Goal: Information Seeking & Learning: Check status

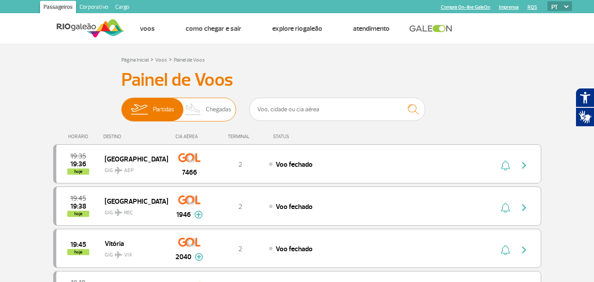
click at [232, 114] on span "Partidas Chegadas" at bounding box center [178, 110] width 115 height 24
click at [121, 105] on input "Partidas Chegadas" at bounding box center [121, 105] width 0 height 0
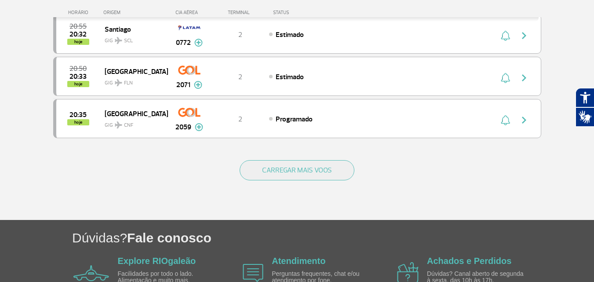
scroll to position [910, 0]
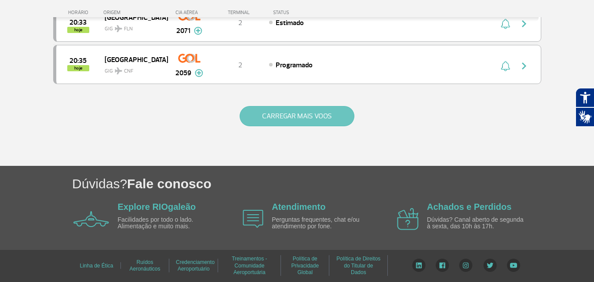
click at [277, 121] on button "CARREGAR MAIS VOOS" at bounding box center [297, 116] width 115 height 20
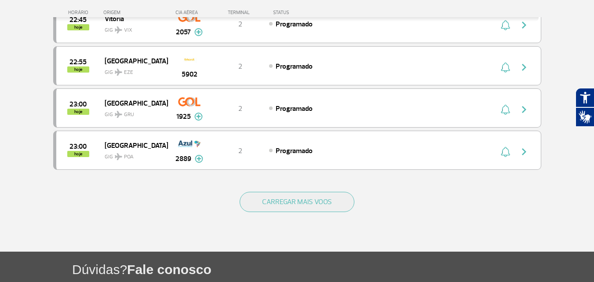
scroll to position [1746, 0]
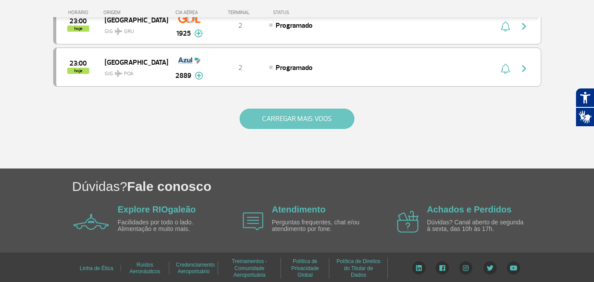
click at [289, 115] on button "CARREGAR MAIS VOOS" at bounding box center [297, 119] width 115 height 20
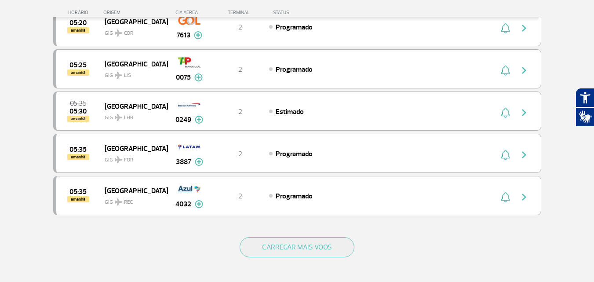
scroll to position [2406, 0]
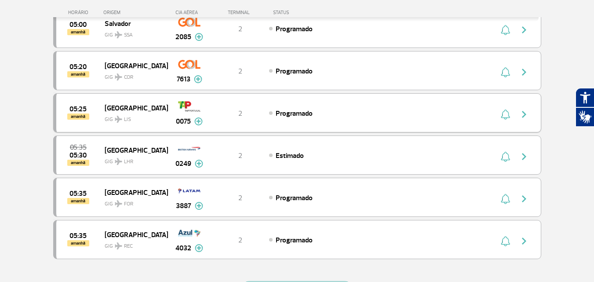
click at [239, 107] on div "05:25 amanhã Lisboa GIG LIS 0075 2 Programado Parcerias: Emirates Airlines 4812…" at bounding box center [297, 112] width 488 height 39
click at [119, 111] on span "GIG LIS" at bounding box center [133, 117] width 56 height 13
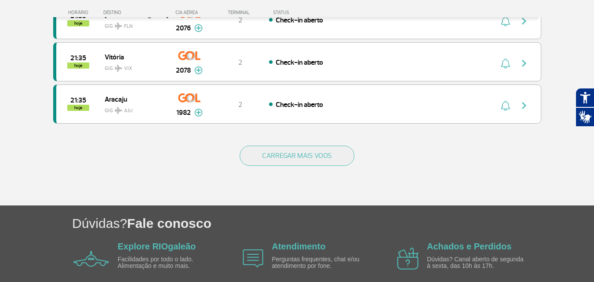
scroll to position [910, 0]
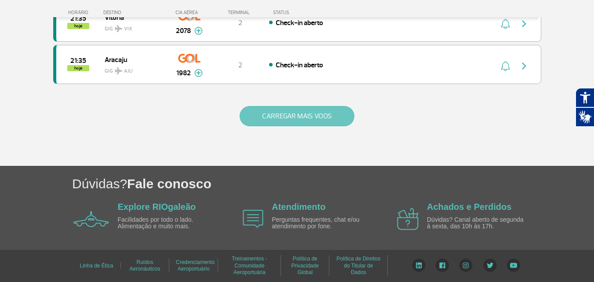
click at [304, 119] on button "CARREGAR MAIS VOOS" at bounding box center [297, 116] width 115 height 20
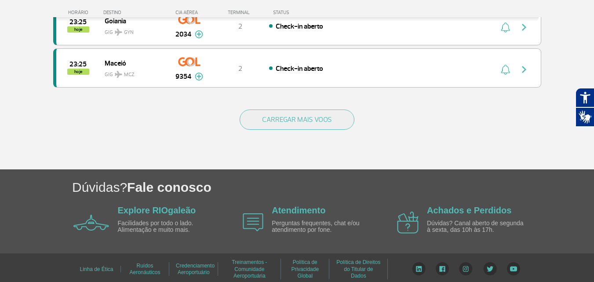
scroll to position [1755, 0]
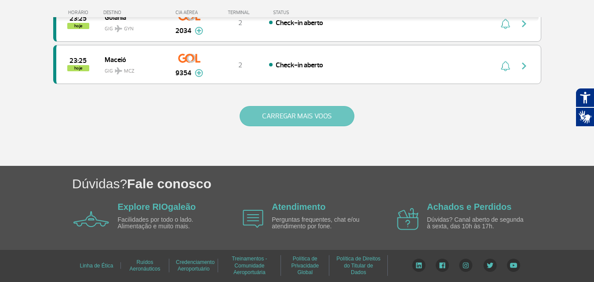
click at [327, 110] on button "CARREGAR MAIS VOOS" at bounding box center [297, 116] width 115 height 20
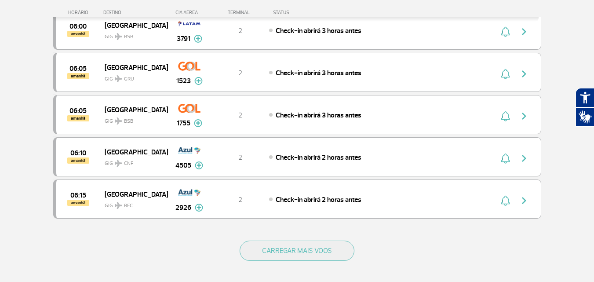
scroll to position [2503, 0]
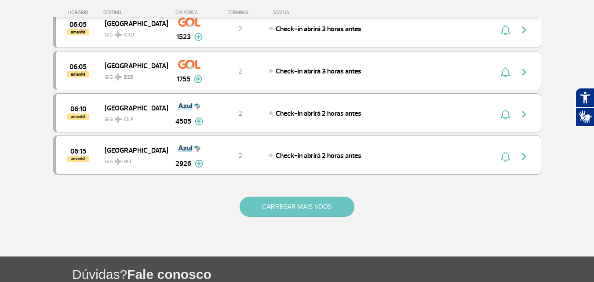
click at [286, 208] on button "CARREGAR MAIS VOOS" at bounding box center [297, 207] width 115 height 20
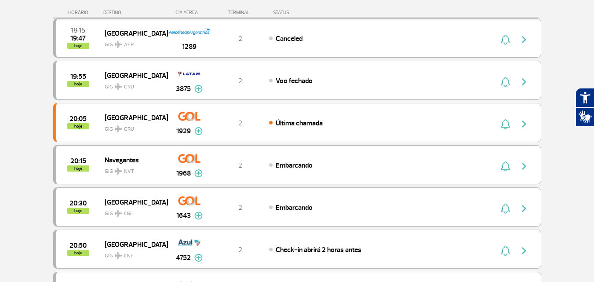
scroll to position [0, 0]
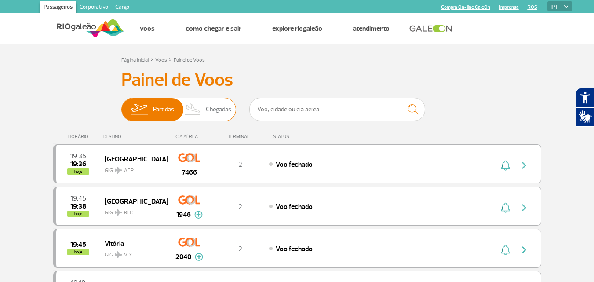
click at [215, 106] on span "Chegadas" at bounding box center [219, 109] width 26 height 23
click at [121, 105] on input "Partidas Chegadas" at bounding box center [121, 105] width 0 height 0
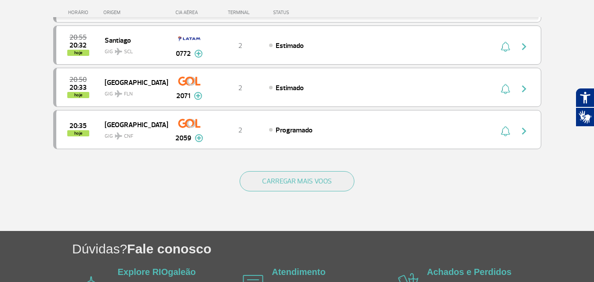
scroll to position [910, 0]
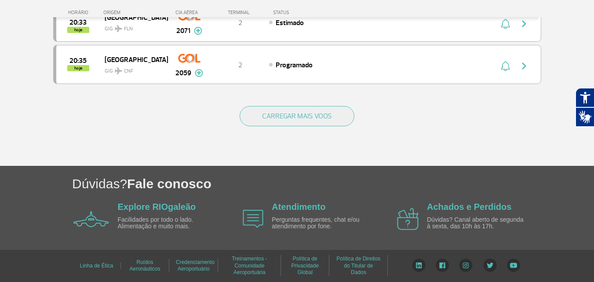
click at [300, 105] on div "CARREGAR MAIS VOOS" at bounding box center [297, 130] width 488 height 71
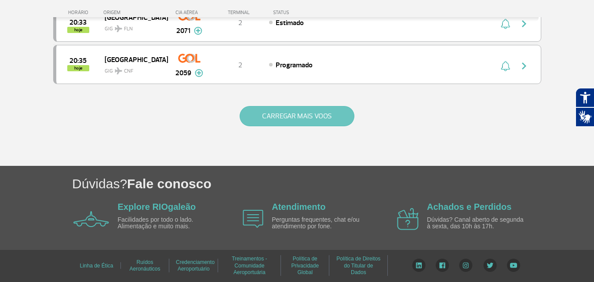
click at [302, 110] on button "CARREGAR MAIS VOOS" at bounding box center [297, 116] width 115 height 20
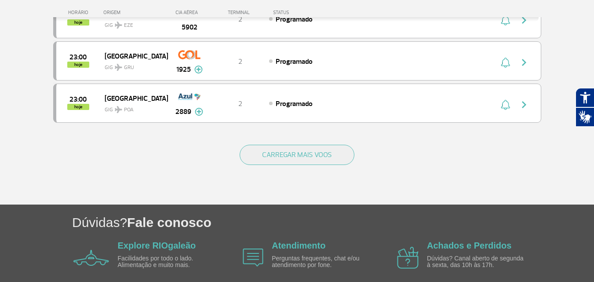
scroll to position [1705, 0]
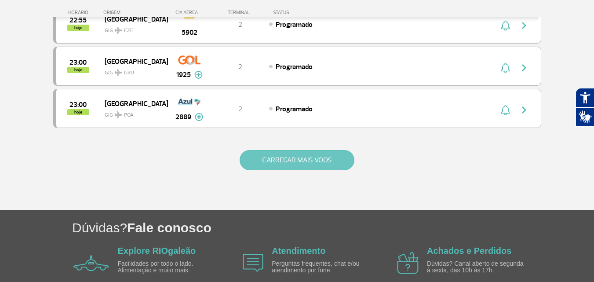
click at [279, 164] on button "CARREGAR MAIS VOOS" at bounding box center [297, 160] width 115 height 20
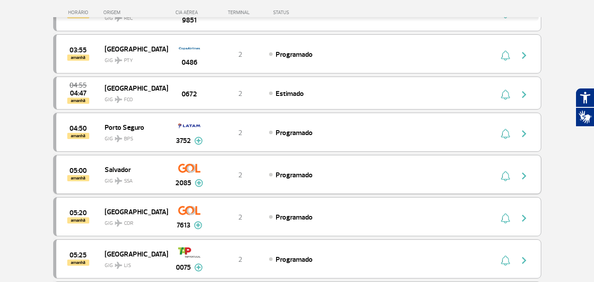
scroll to position [2321, 0]
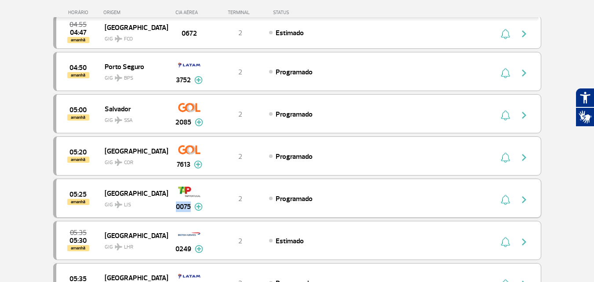
drag, startPoint x: 177, startPoint y: 207, endPoint x: 190, endPoint y: 209, distance: 12.9
click at [190, 209] on span "0075" at bounding box center [183, 207] width 15 height 11
copy span "0075"
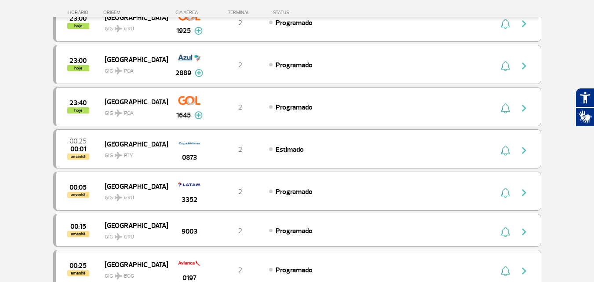
scroll to position [1705, 0]
